Goal: Book appointment/travel/reservation

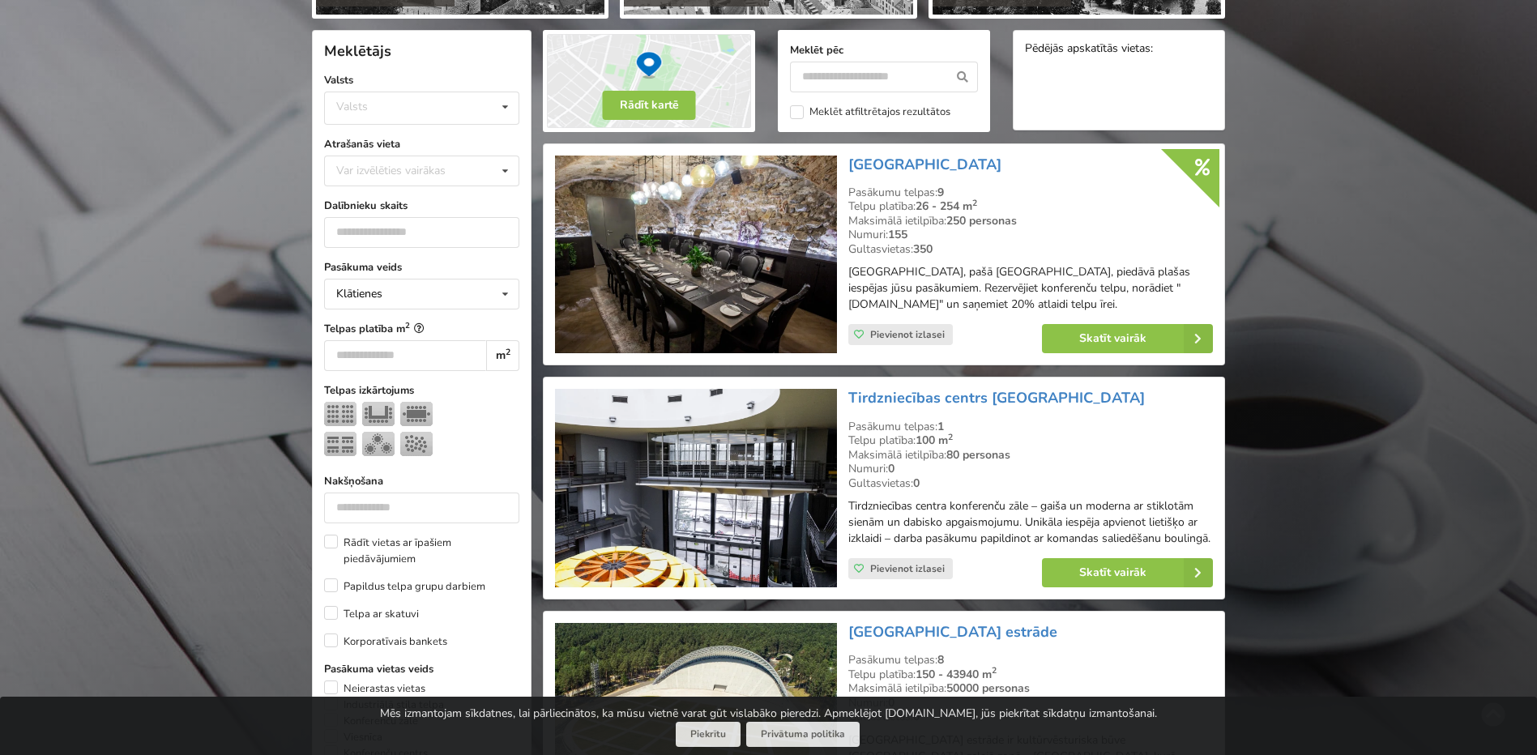
scroll to position [405, 0]
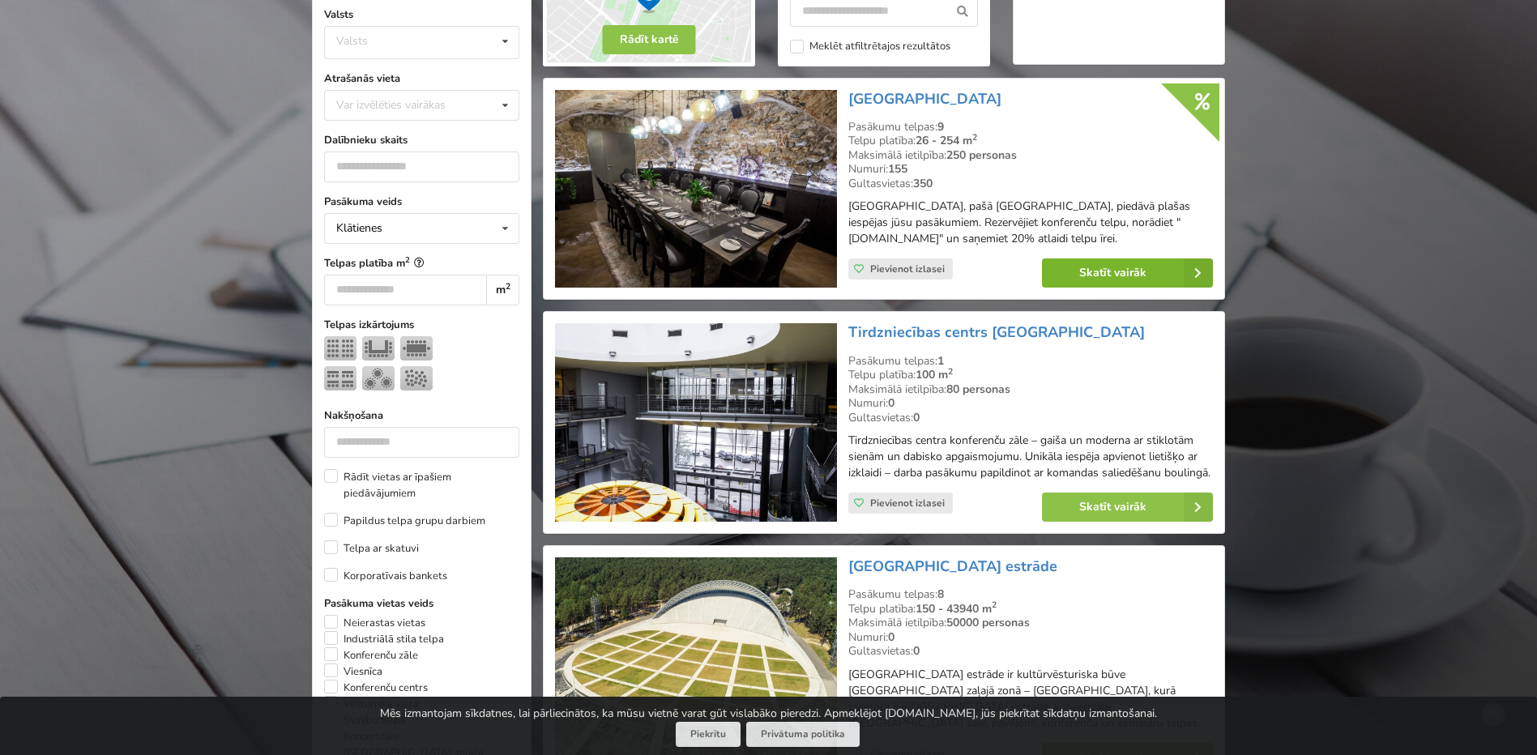
click at [1146, 275] on link "Skatīt vairāk" at bounding box center [1127, 272] width 171 height 29
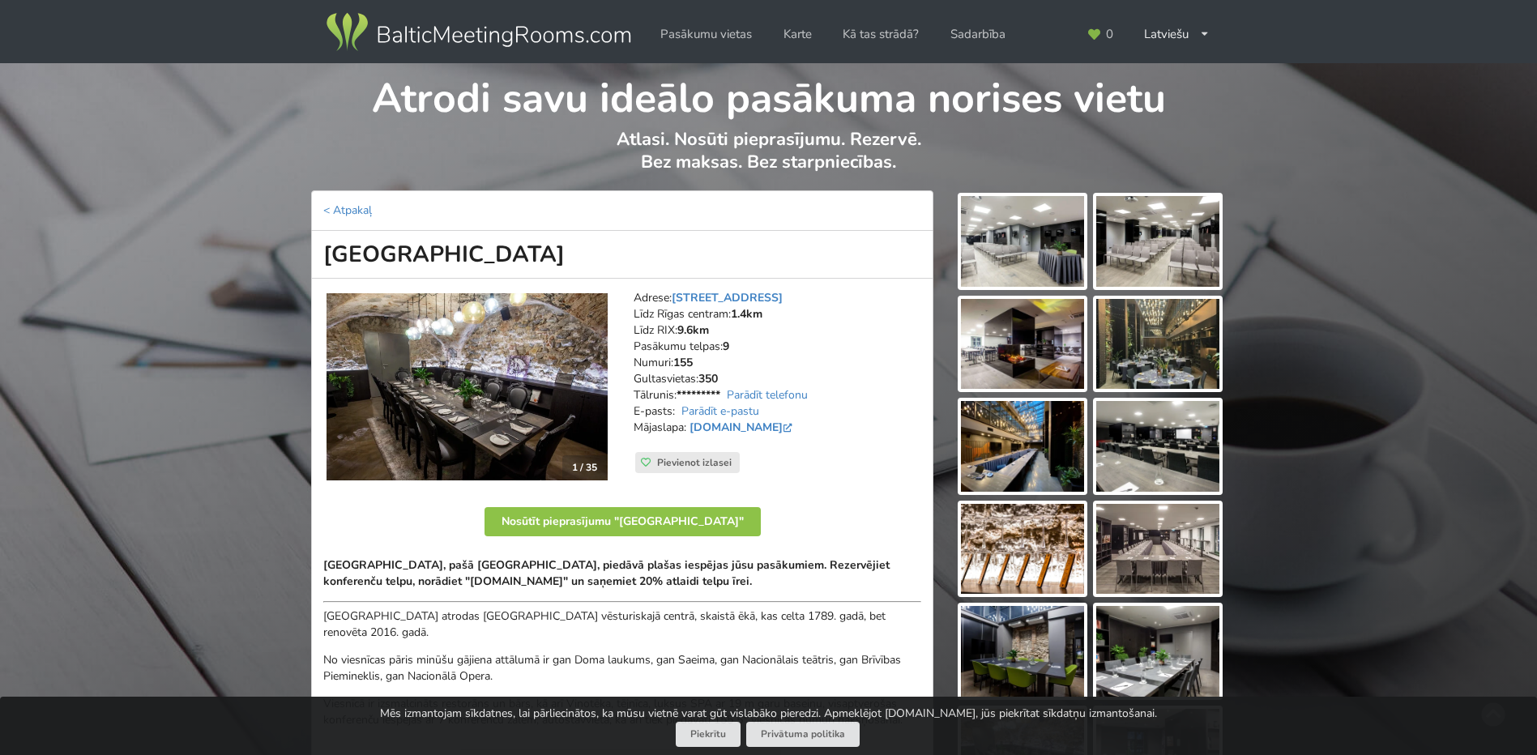
click at [1030, 235] on img at bounding box center [1022, 241] width 123 height 91
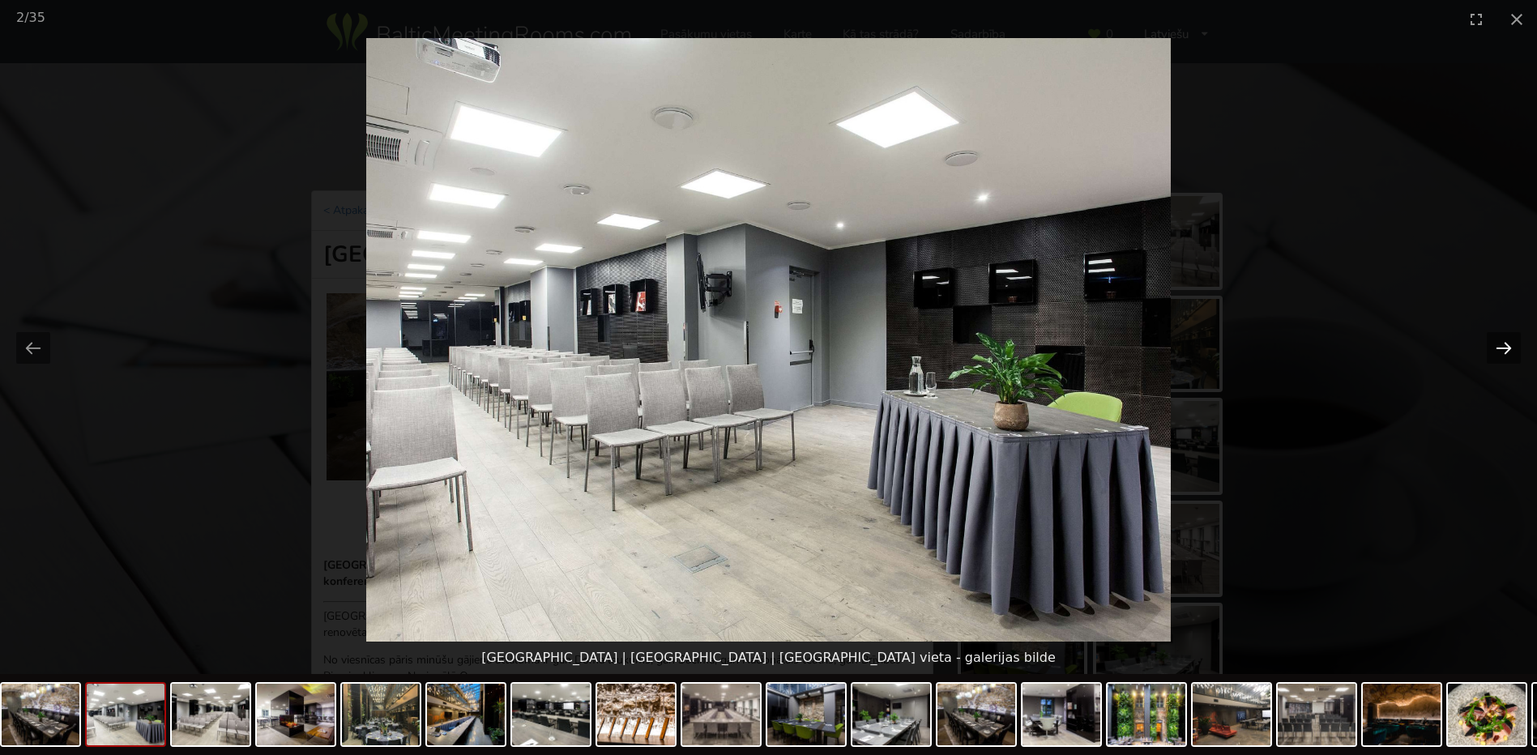
click at [1504, 344] on button "Next slide" at bounding box center [1504, 348] width 34 height 32
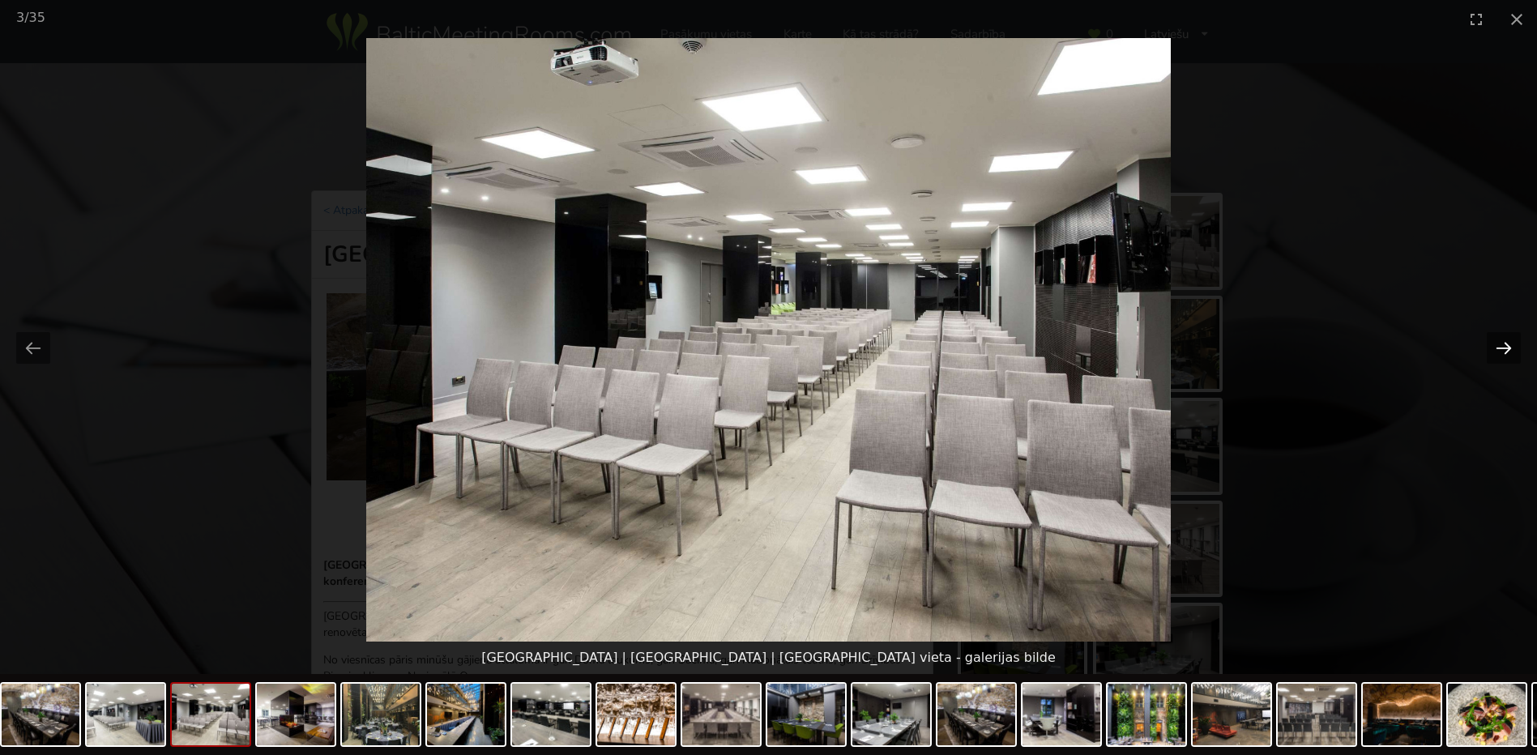
click at [1504, 344] on button "Next slide" at bounding box center [1504, 348] width 34 height 32
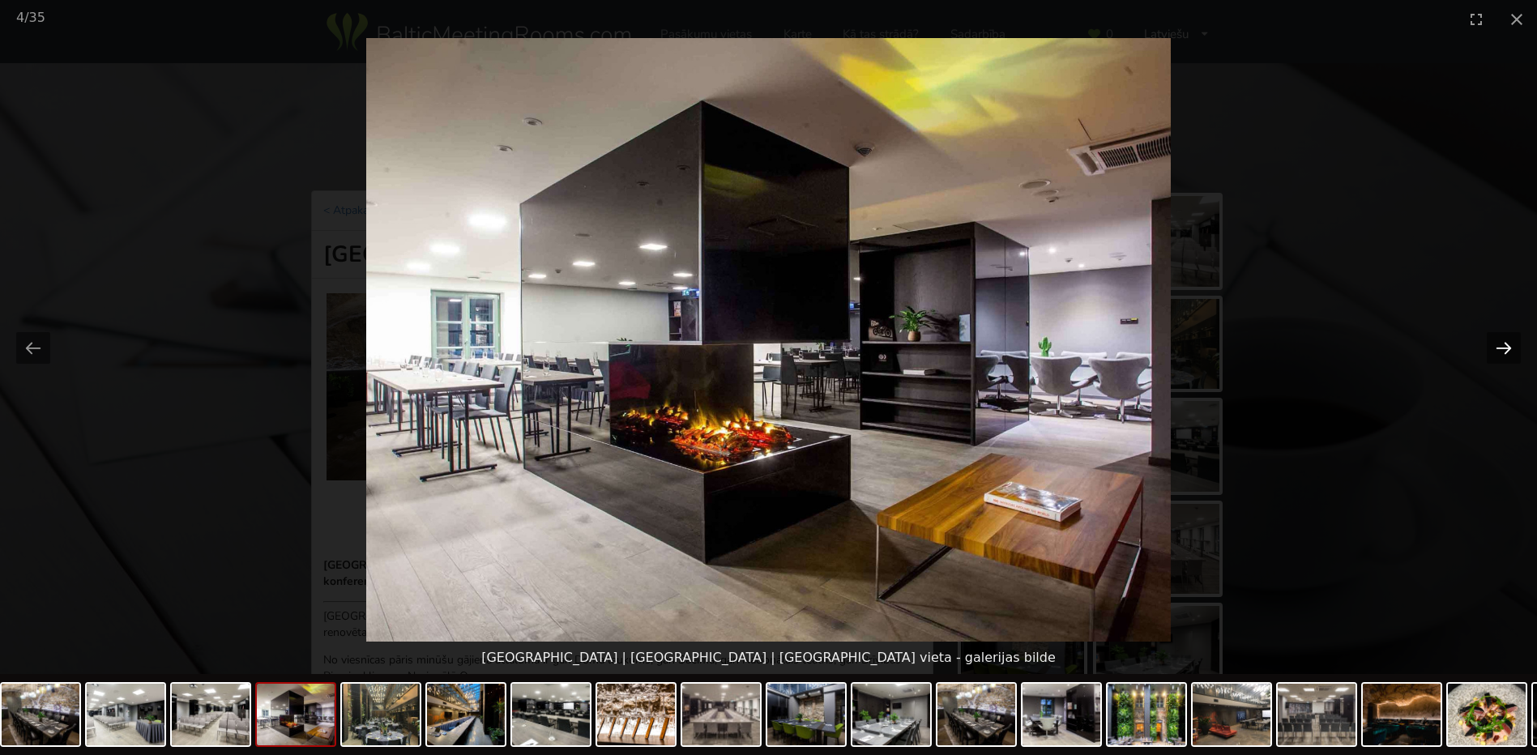
click at [1504, 344] on button "Next slide" at bounding box center [1504, 348] width 34 height 32
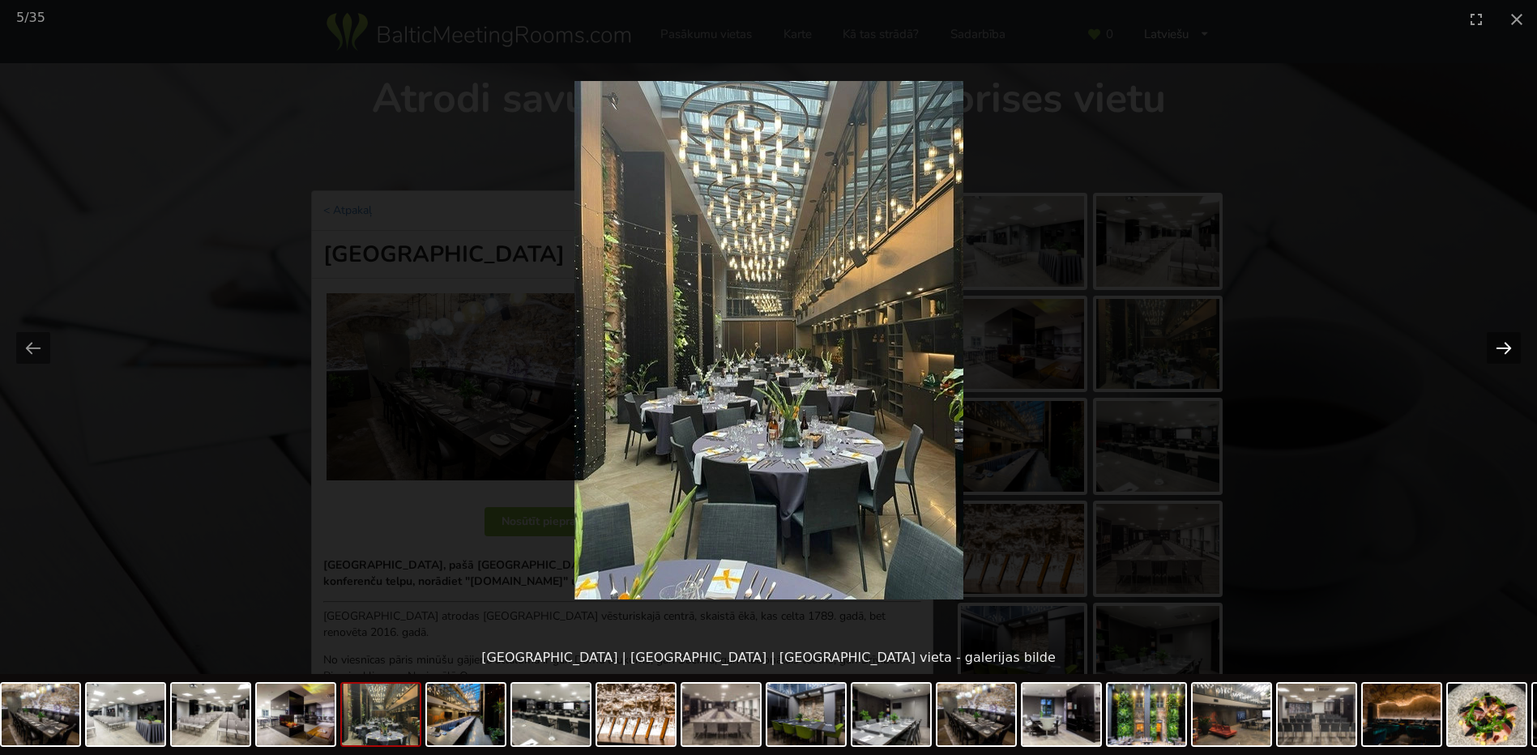
click at [1504, 344] on button "Next slide" at bounding box center [1504, 348] width 34 height 32
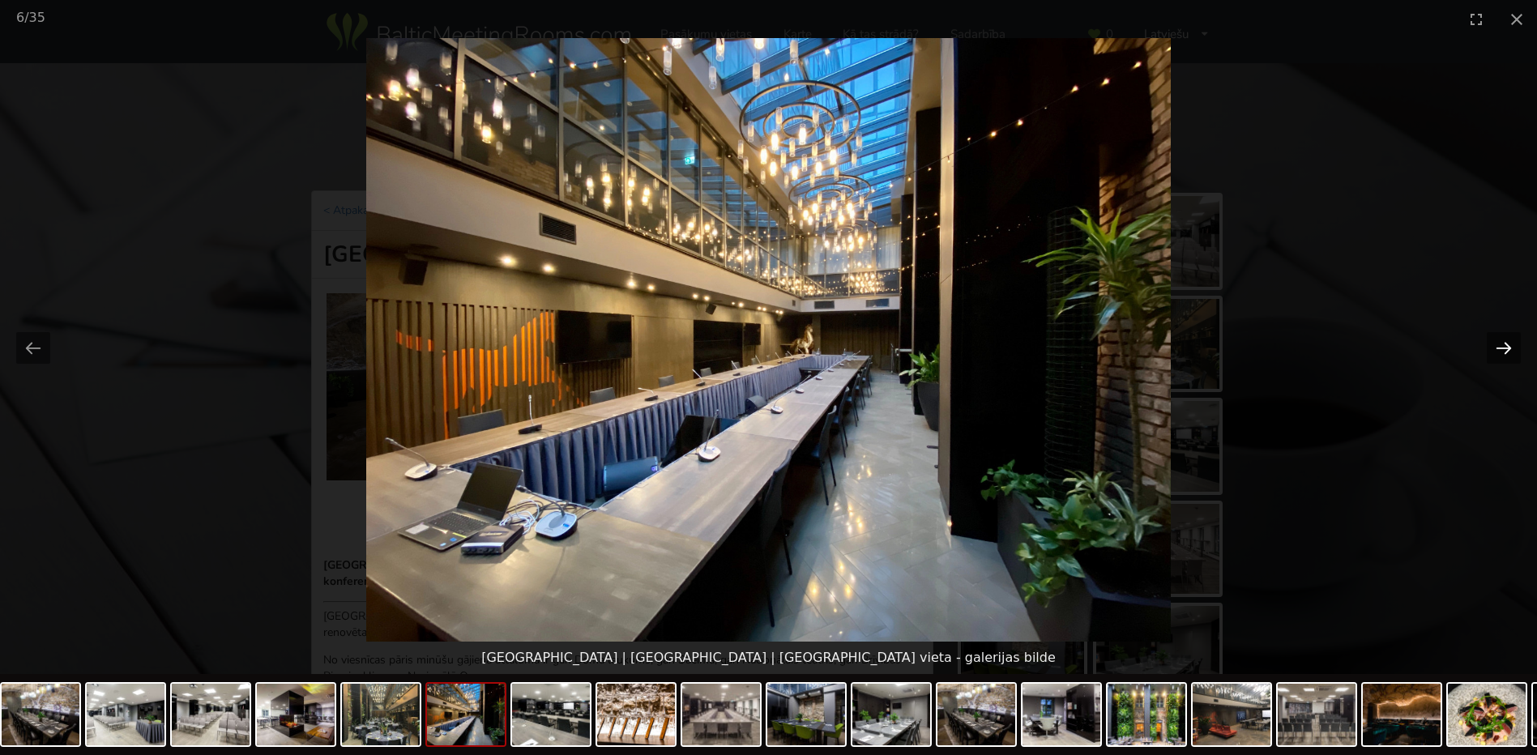
click at [1504, 344] on button "Next slide" at bounding box center [1504, 348] width 34 height 32
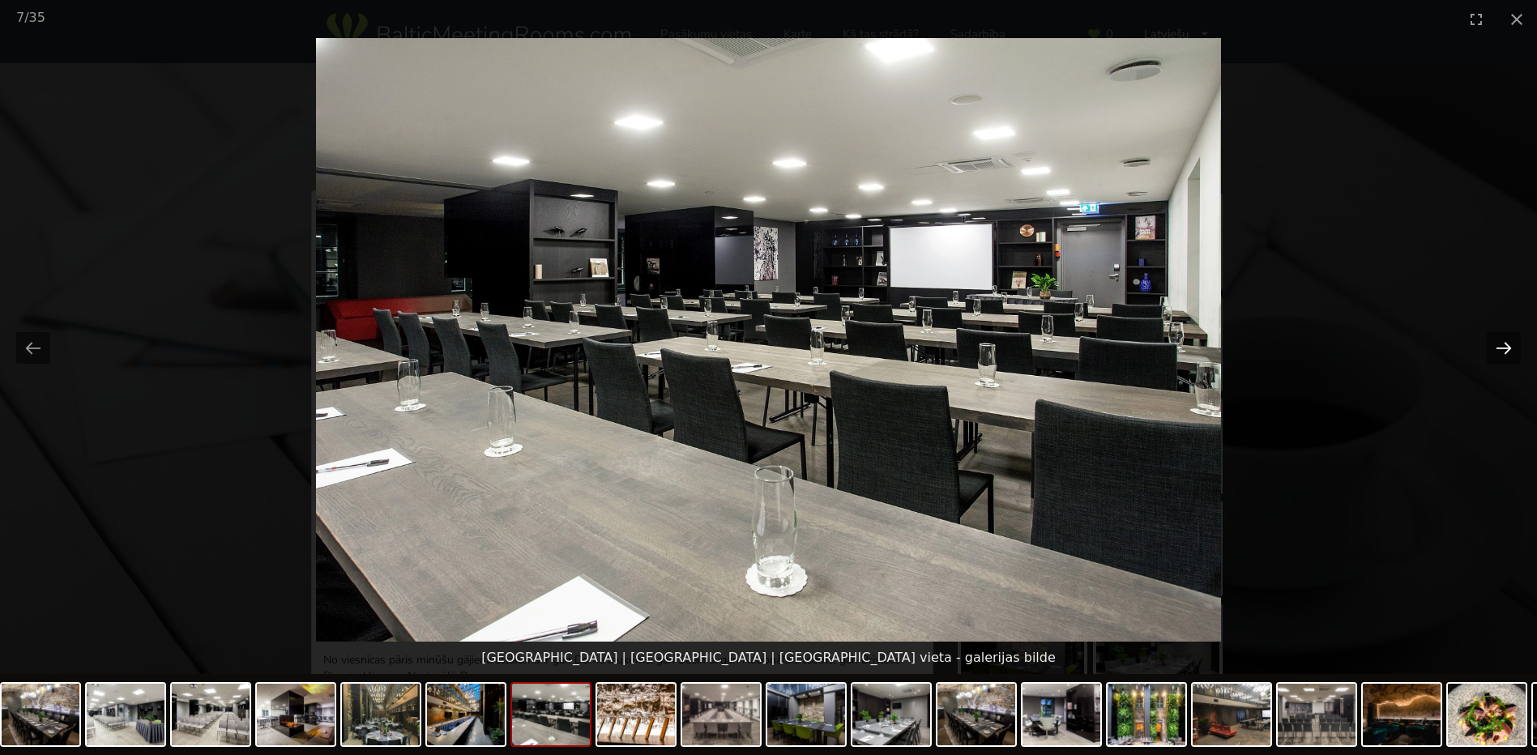
click at [1504, 344] on button "Next slide" at bounding box center [1504, 348] width 34 height 32
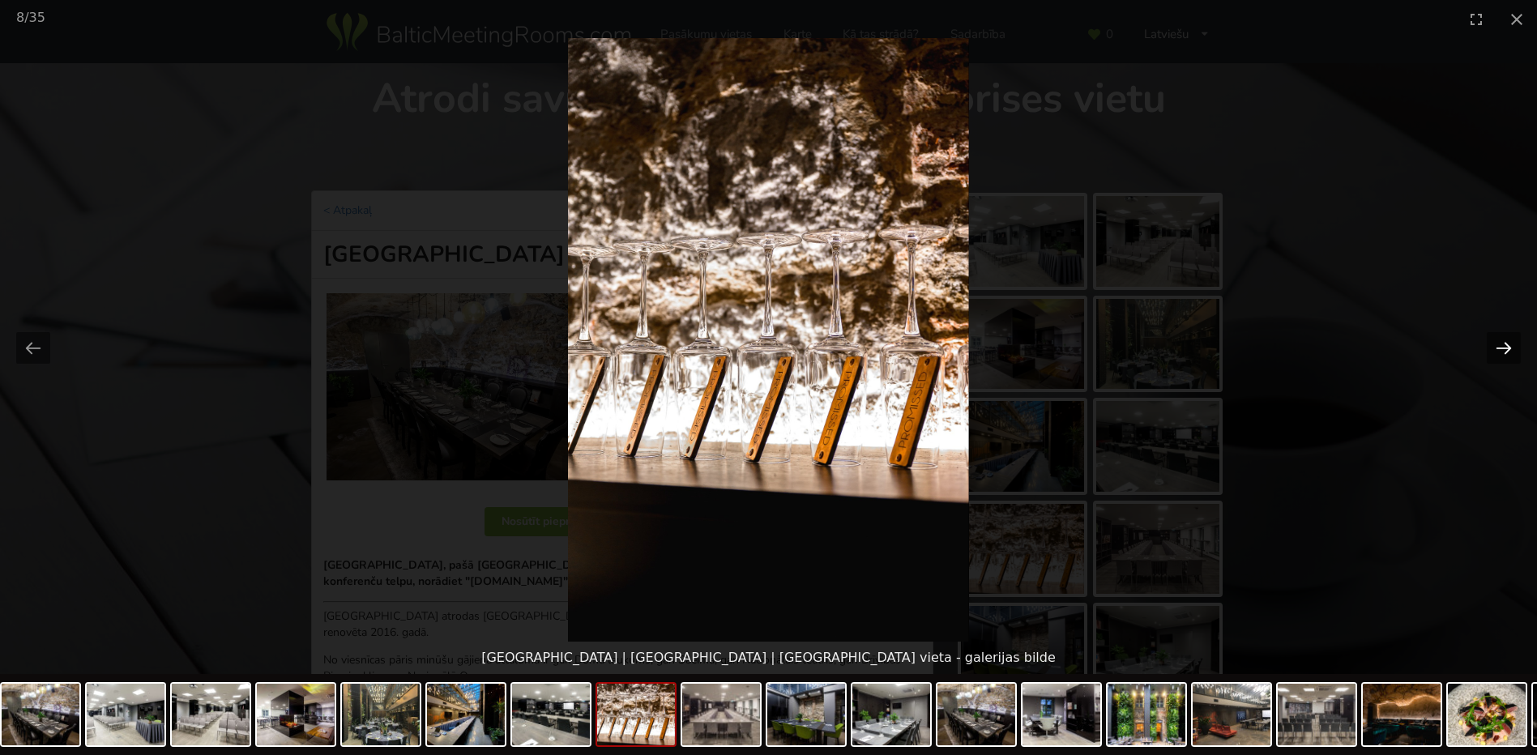
click at [1504, 344] on button "Next slide" at bounding box center [1504, 348] width 34 height 32
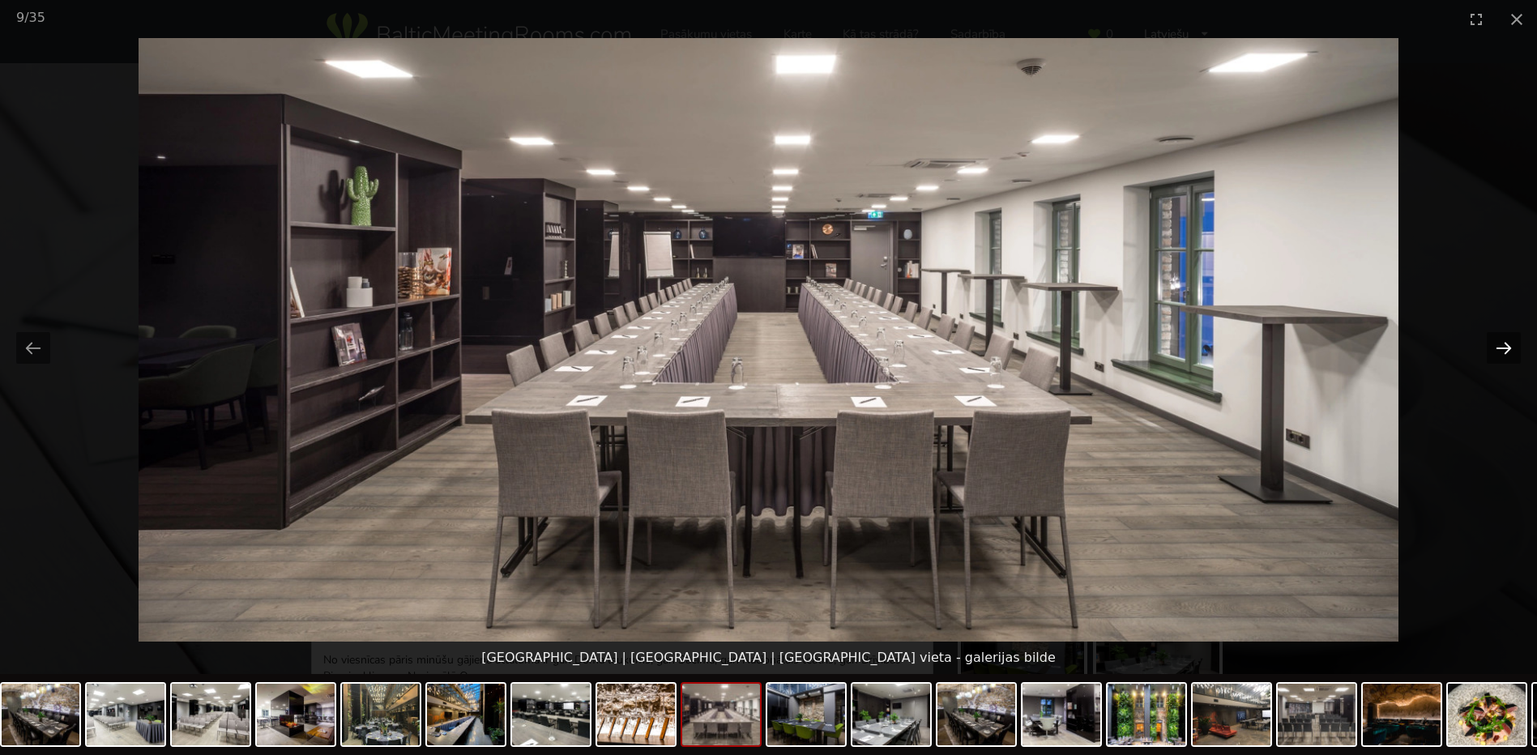
click at [1504, 344] on button "Next slide" at bounding box center [1504, 348] width 34 height 32
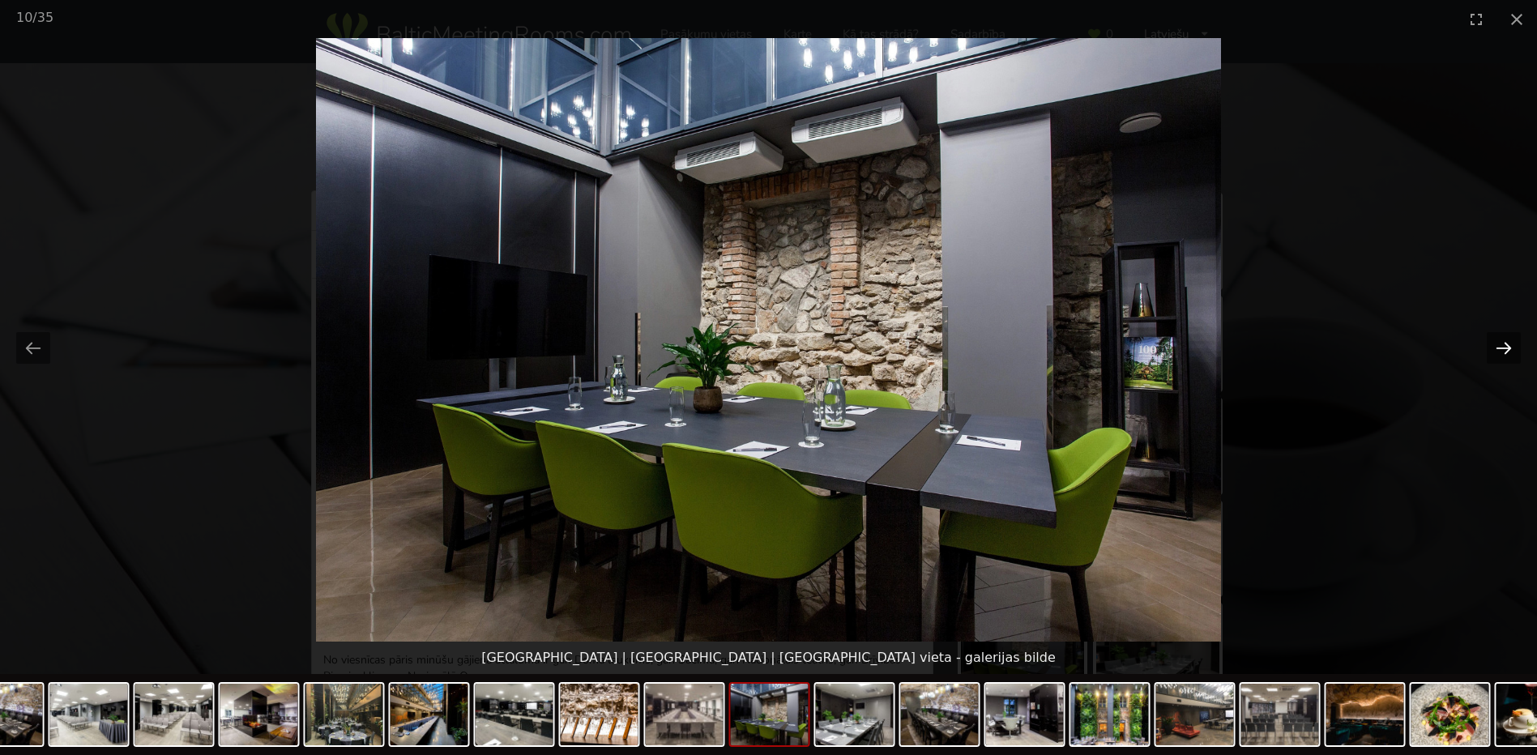
click at [1504, 344] on button "Next slide" at bounding box center [1504, 348] width 34 height 32
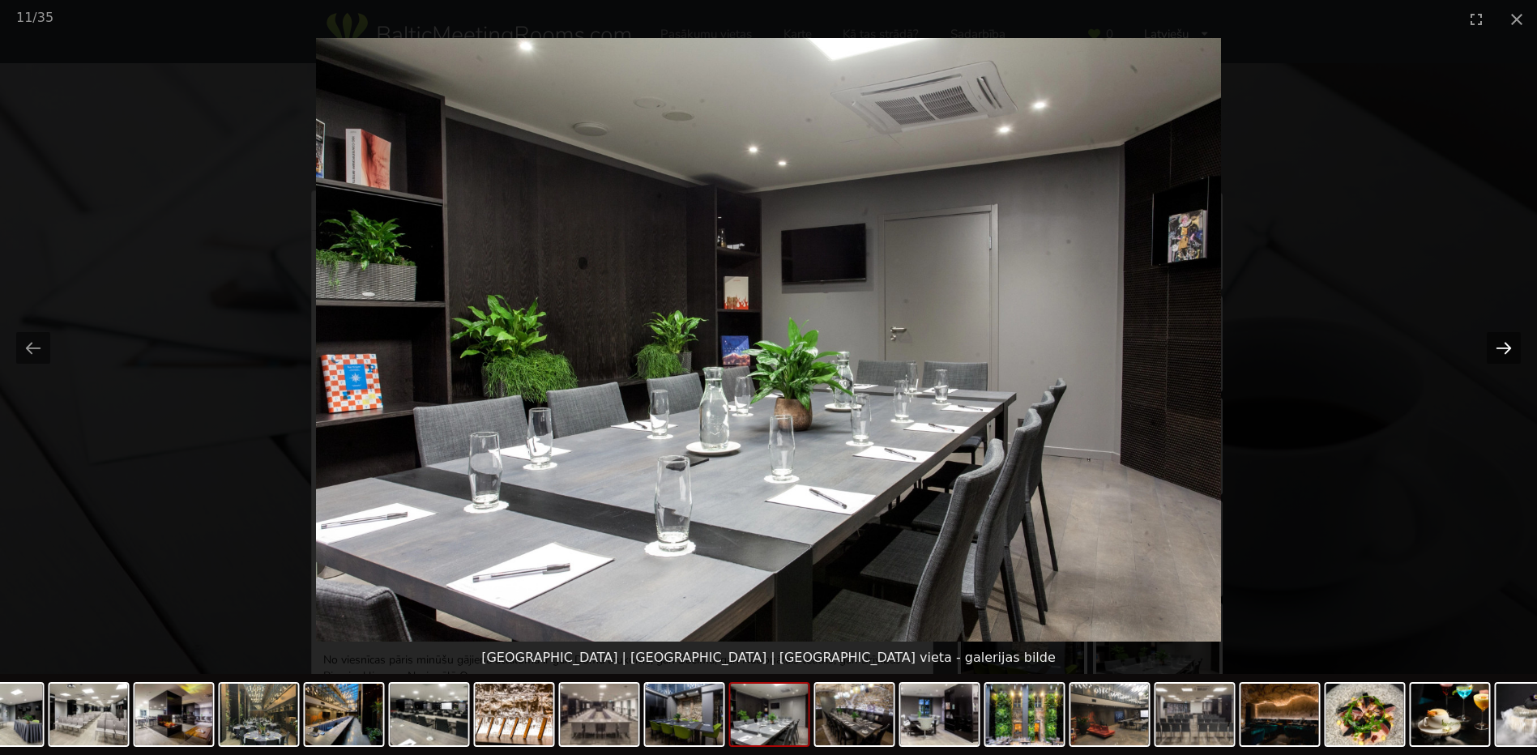
click at [1504, 344] on button "Next slide" at bounding box center [1504, 348] width 34 height 32
